Goal: Find specific page/section: Find specific page/section

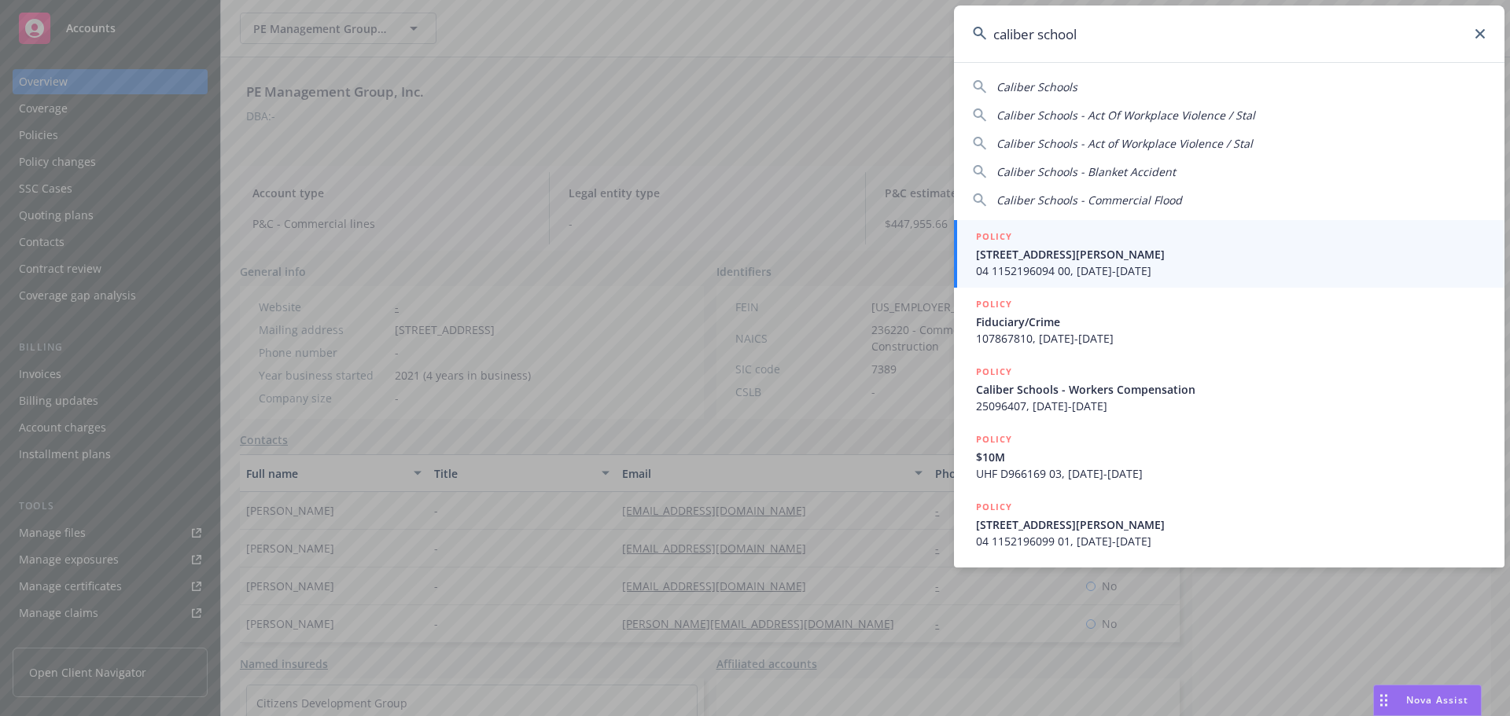
type input "caliber schools"
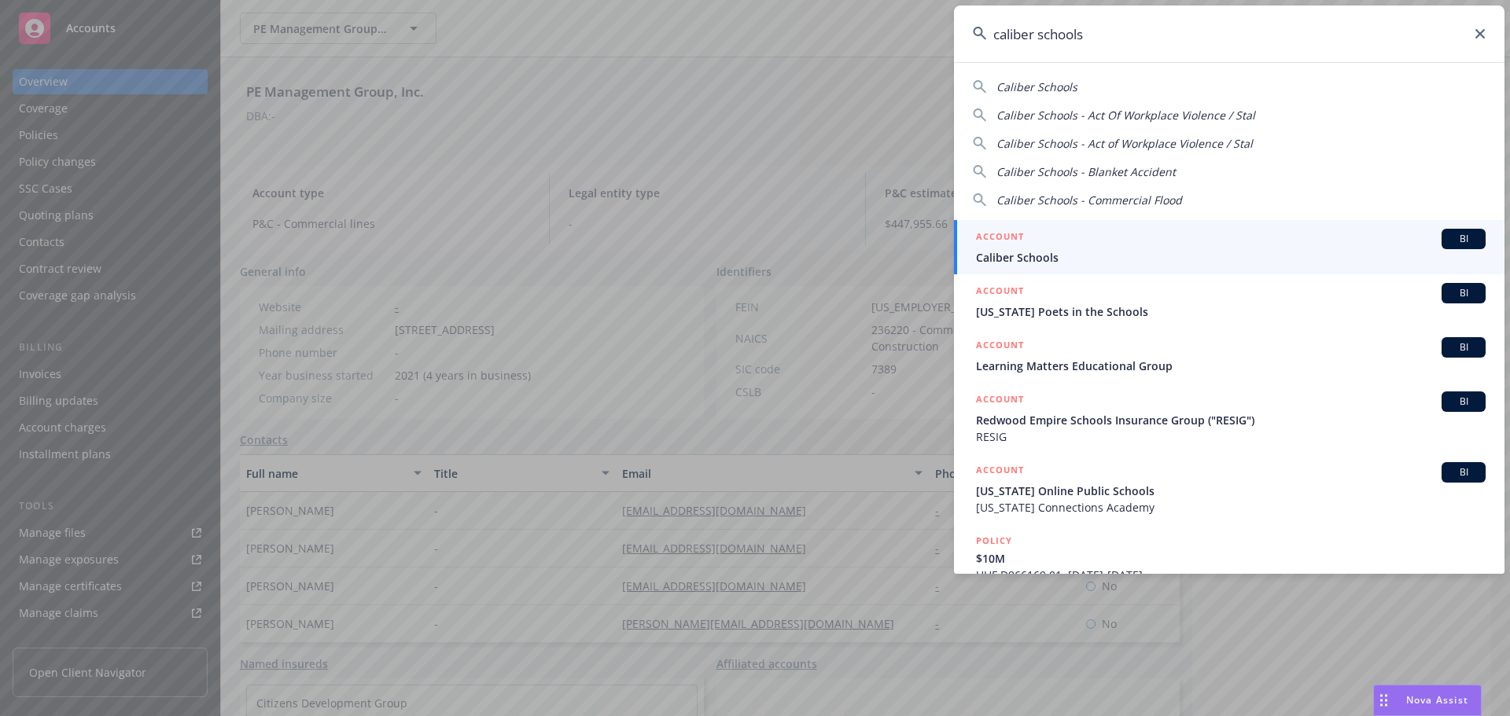
click at [1272, 240] on div "ACCOUNT BI" at bounding box center [1231, 239] width 510 height 20
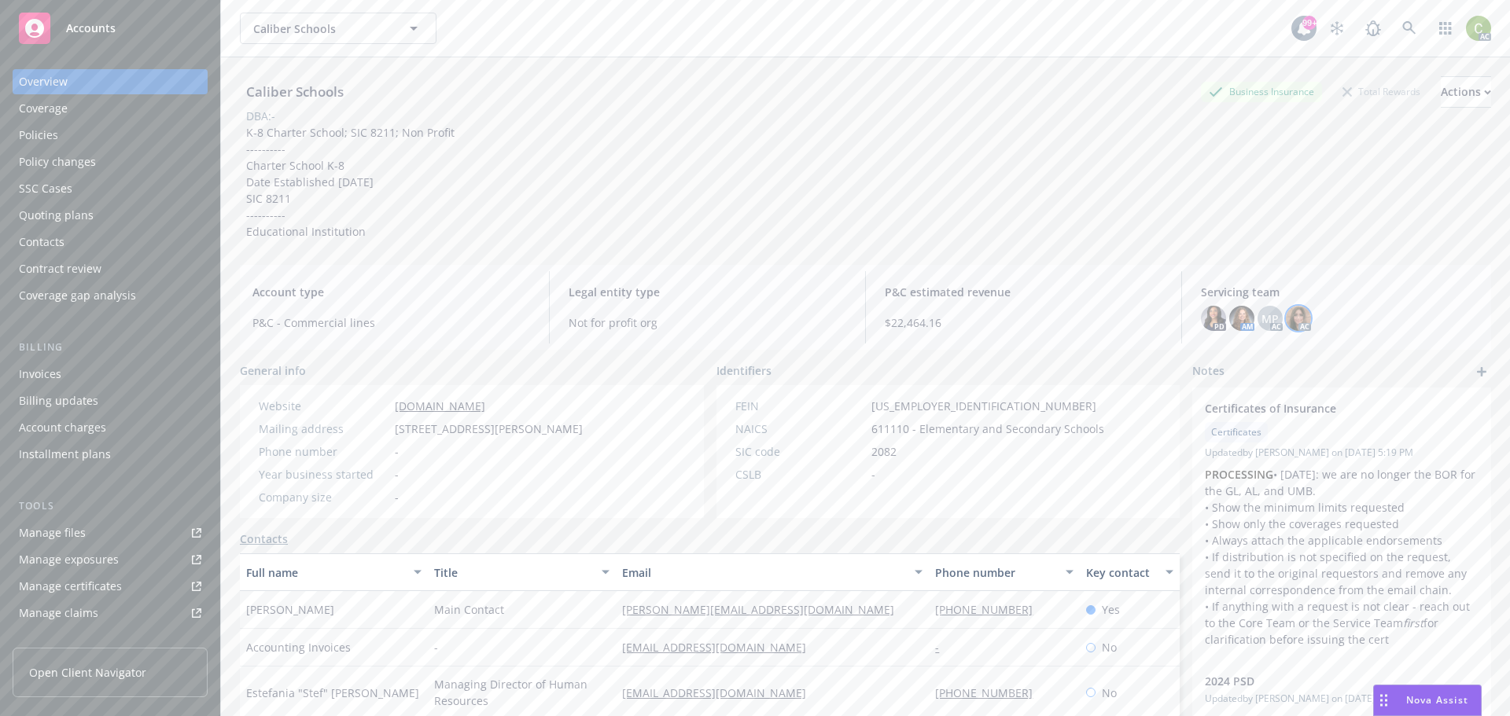
click at [1286, 311] on img at bounding box center [1298, 318] width 25 height 25
click at [1265, 314] on span "MP" at bounding box center [1269, 319] width 17 height 17
click at [1229, 323] on img at bounding box center [1241, 318] width 25 height 25
click at [1147, 223] on div "Caliber Schools Business Insurance Total Rewards Actions DBA: - K-8 Charter Sch…" at bounding box center [865, 158] width 1251 height 164
click at [66, 137] on div "Policies" at bounding box center [110, 135] width 182 height 25
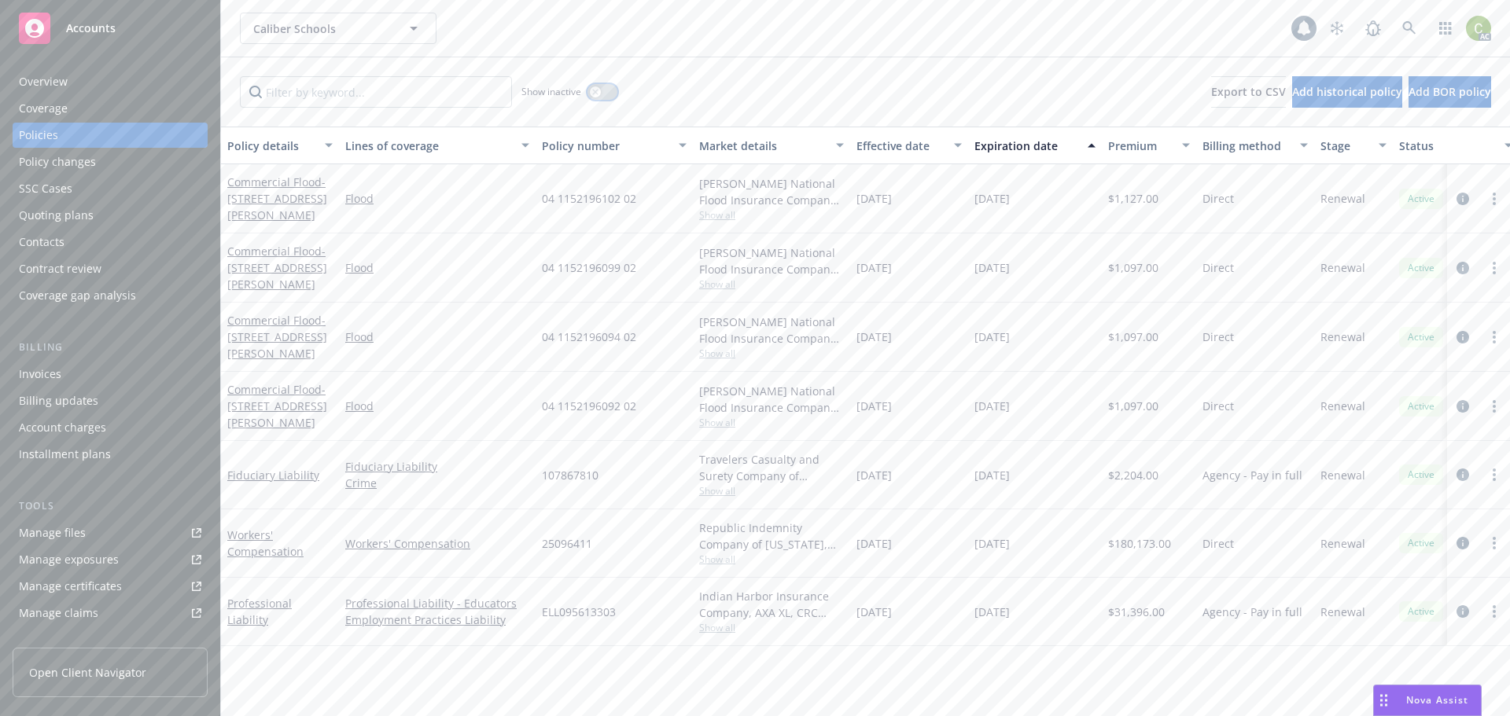
click at [595, 93] on icon "button" at bounding box center [595, 92] width 6 height 6
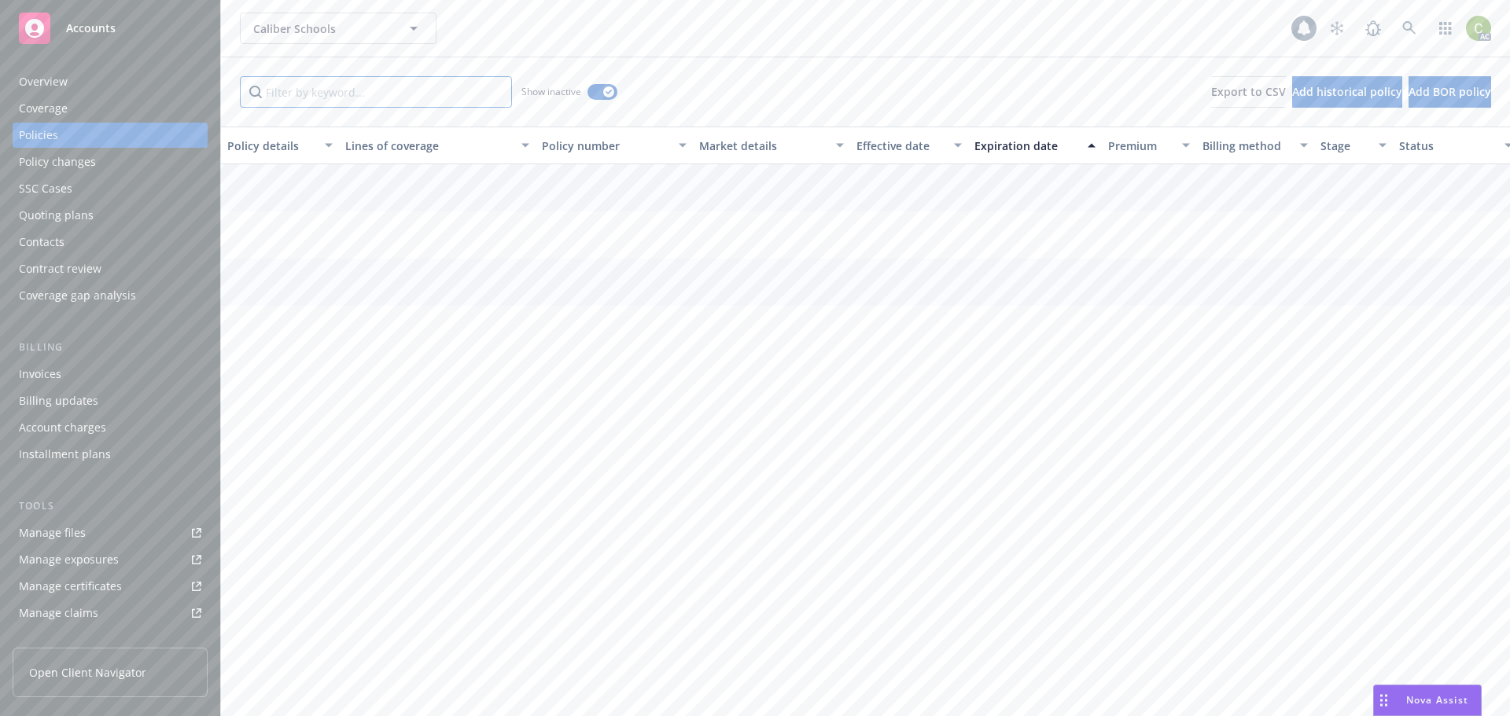
click at [473, 98] on input "Filter by keyword..." at bounding box center [376, 91] width 272 height 31
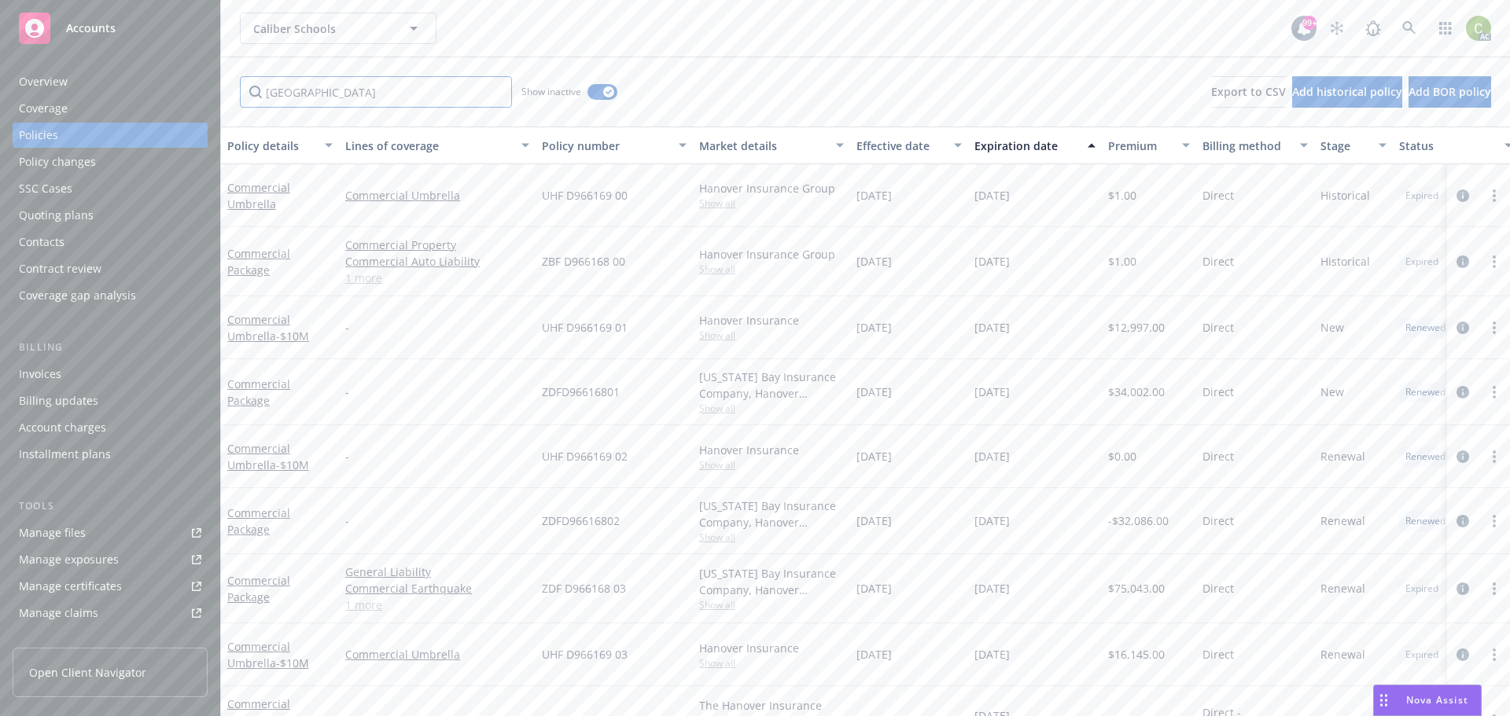
type input "[GEOGRAPHIC_DATA]"
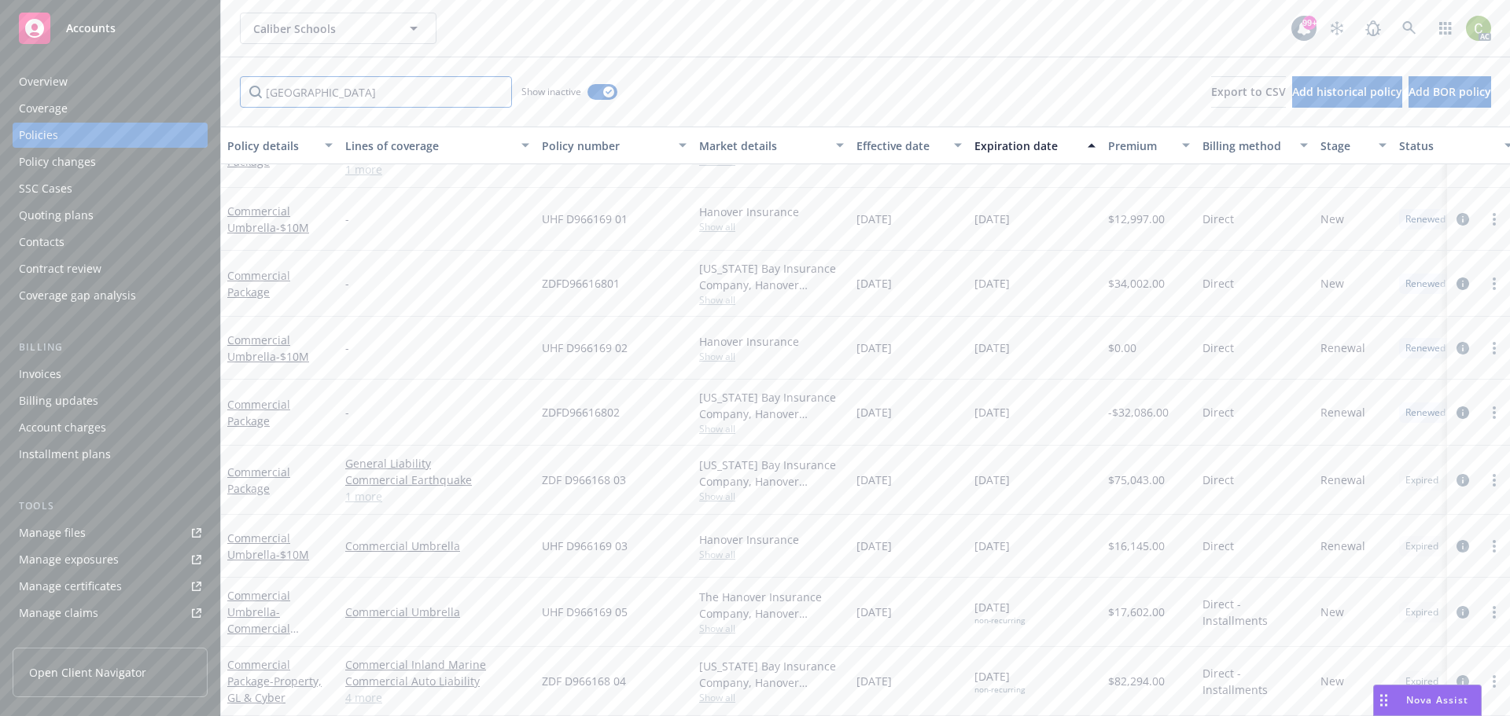
scroll to position [120, 0]
